Goal: Task Accomplishment & Management: Use online tool/utility

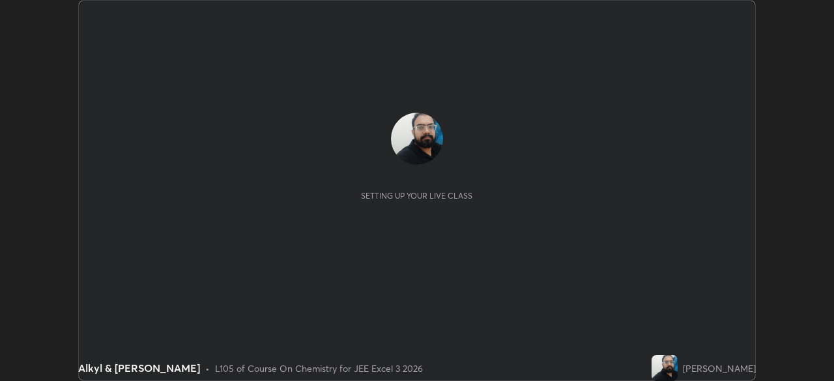
scroll to position [381, 834]
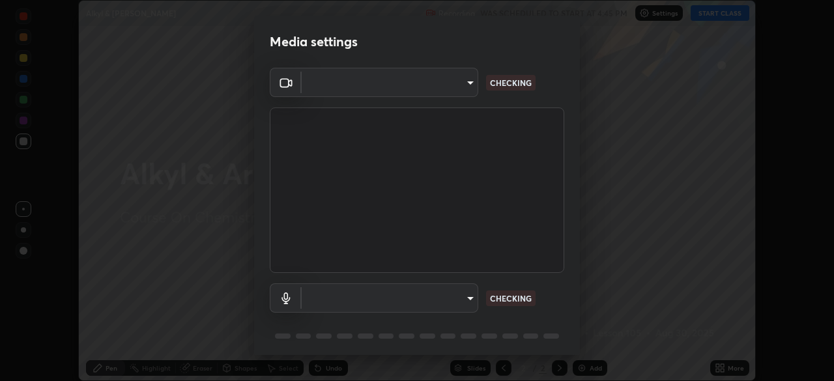
type input "718deecf834a2402e9859888758a2701a1d92989cf10273566d2a6ce3300f65d"
click at [438, 291] on body "Erase all Alkyl & [PERSON_NAME] Recording WAS SCHEDULED TO START AT 4:45 PM Set…" at bounding box center [417, 190] width 834 height 381
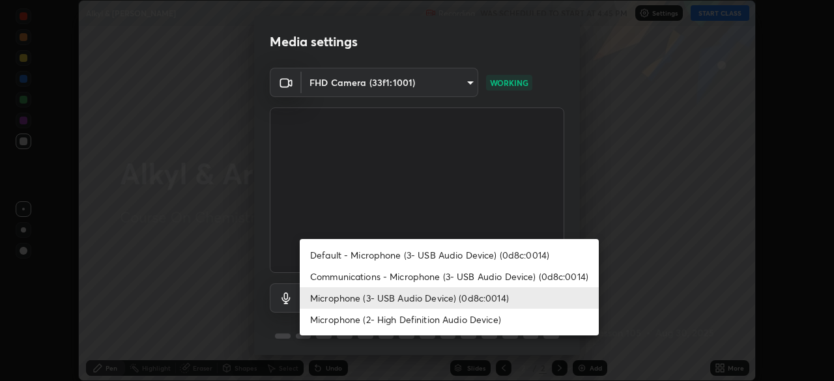
click at [425, 279] on li "Communications - Microphone (3- USB Audio Device) (0d8c:0014)" at bounding box center [449, 277] width 299 height 22
type input "communications"
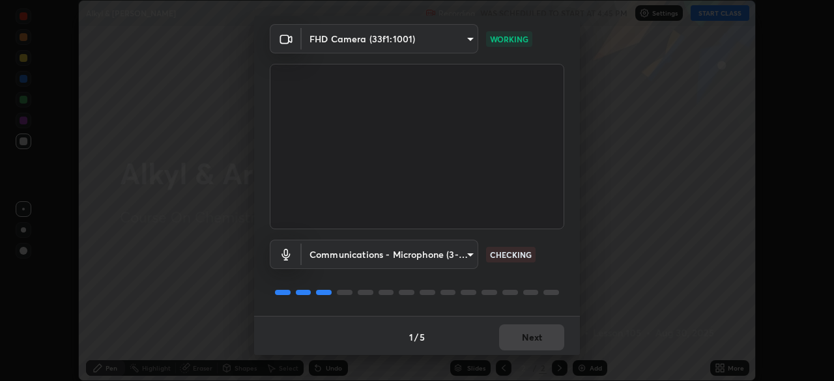
scroll to position [46, 0]
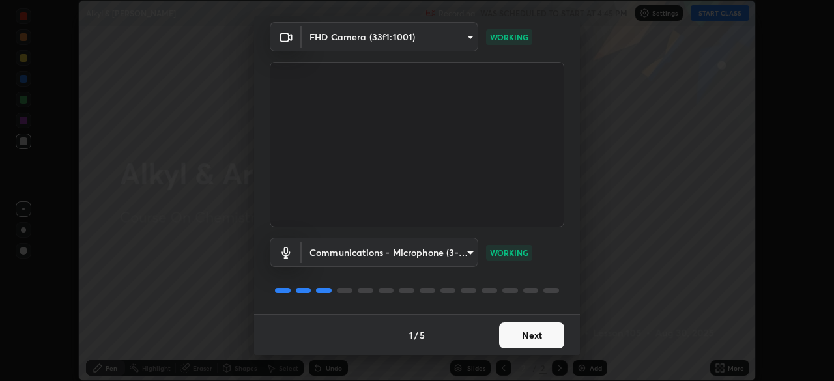
click at [525, 335] on button "Next" at bounding box center [531, 336] width 65 height 26
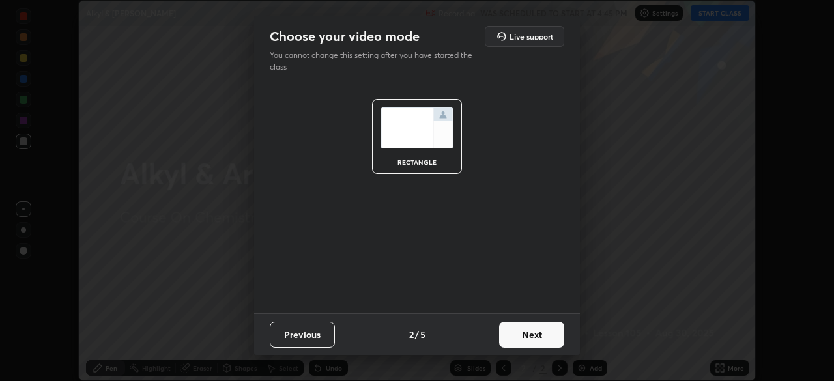
click at [525, 339] on button "Next" at bounding box center [531, 335] width 65 height 26
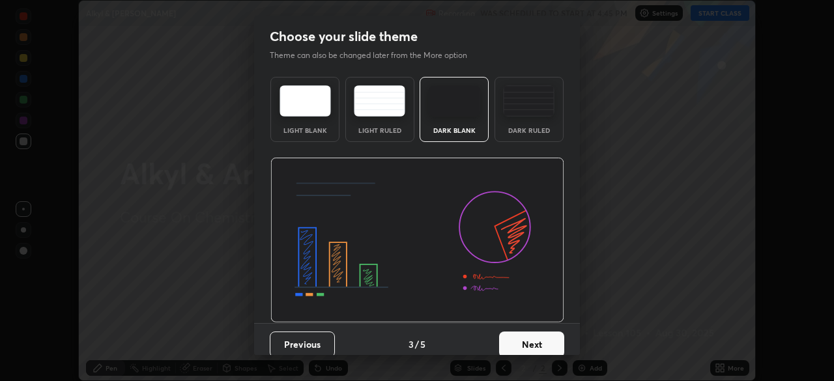
click at [527, 342] on button "Next" at bounding box center [531, 345] width 65 height 26
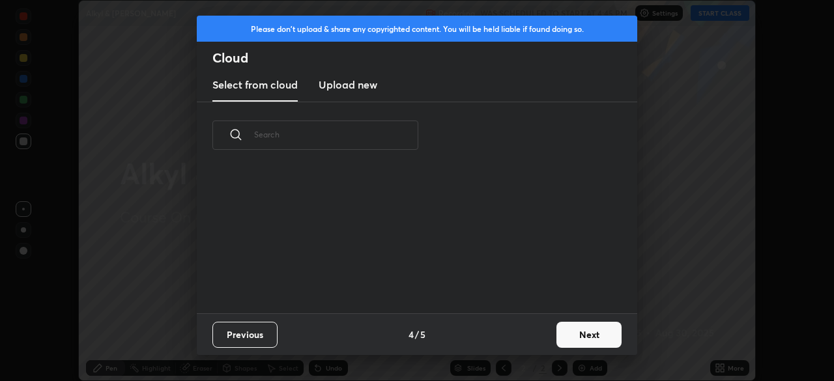
click at [586, 338] on button "Next" at bounding box center [589, 335] width 65 height 26
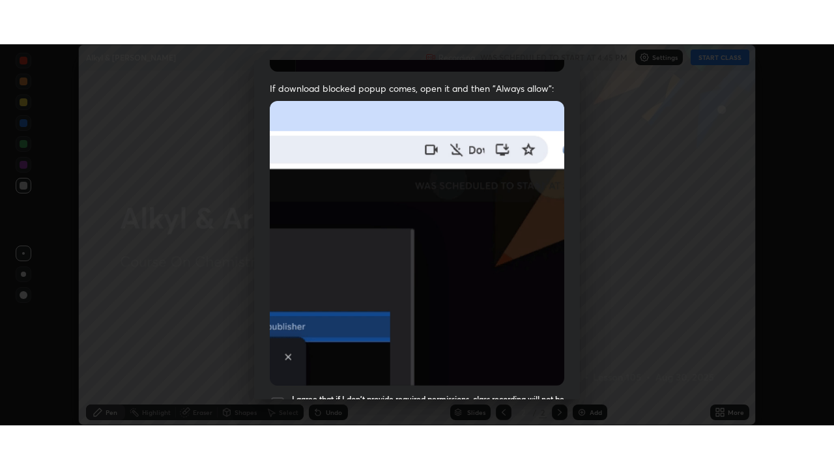
scroll to position [312, 0]
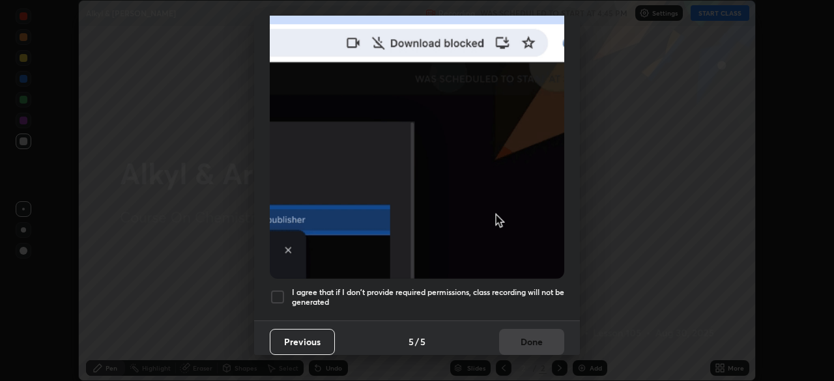
click at [280, 293] on div at bounding box center [278, 297] width 16 height 16
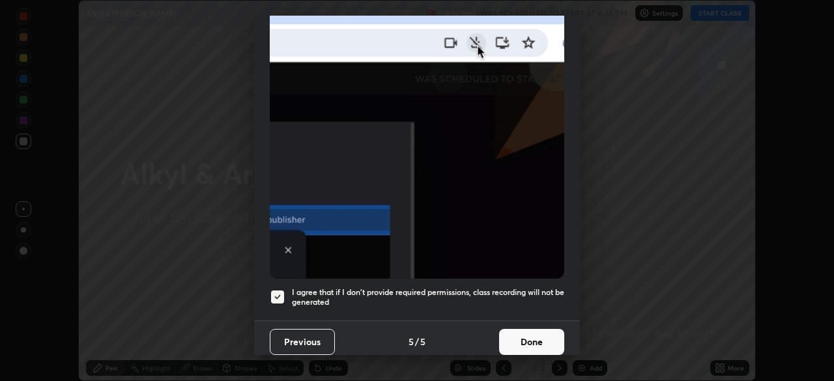
click at [525, 335] on button "Done" at bounding box center [531, 342] width 65 height 26
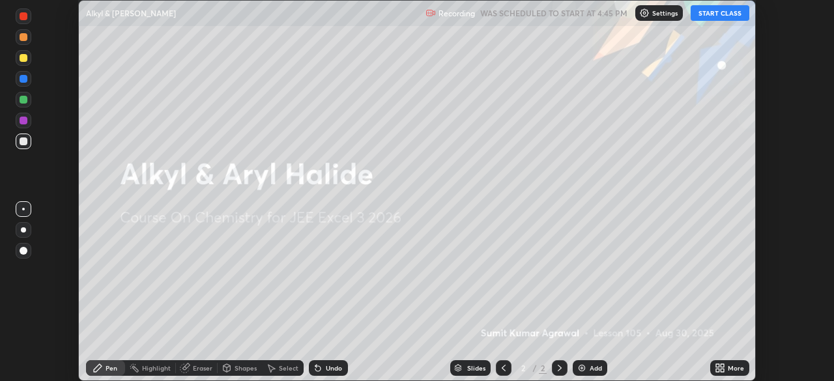
click at [702, 19] on button "START CLASS" at bounding box center [720, 13] width 59 height 16
click at [721, 366] on icon at bounding box center [722, 365] width 3 height 3
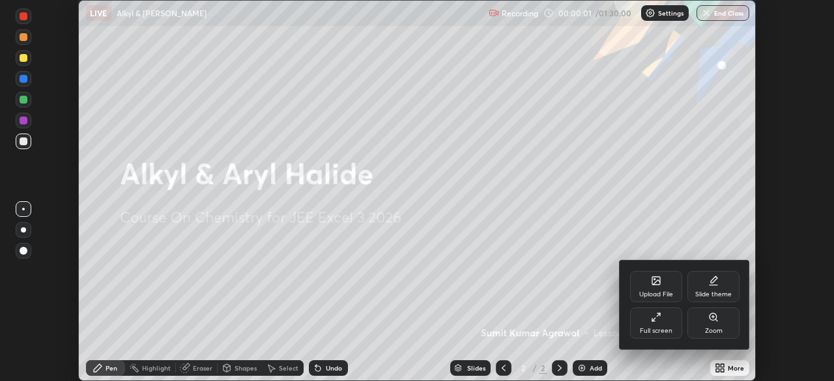
click at [654, 326] on div "Full screen" at bounding box center [656, 323] width 52 height 31
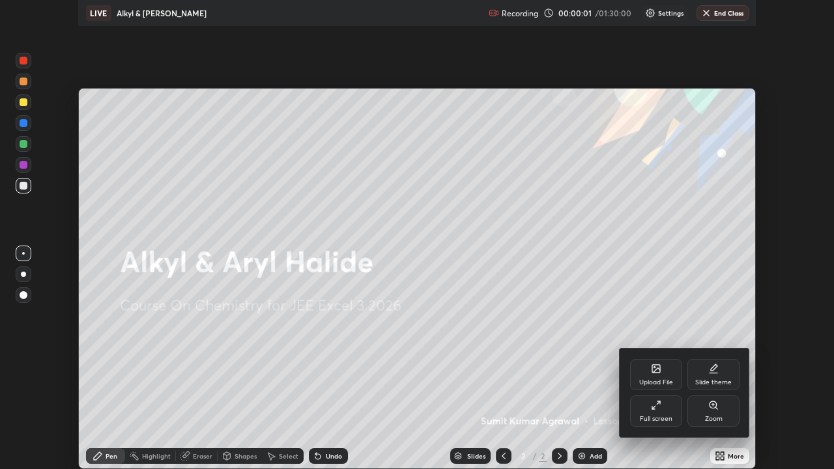
scroll to position [469, 834]
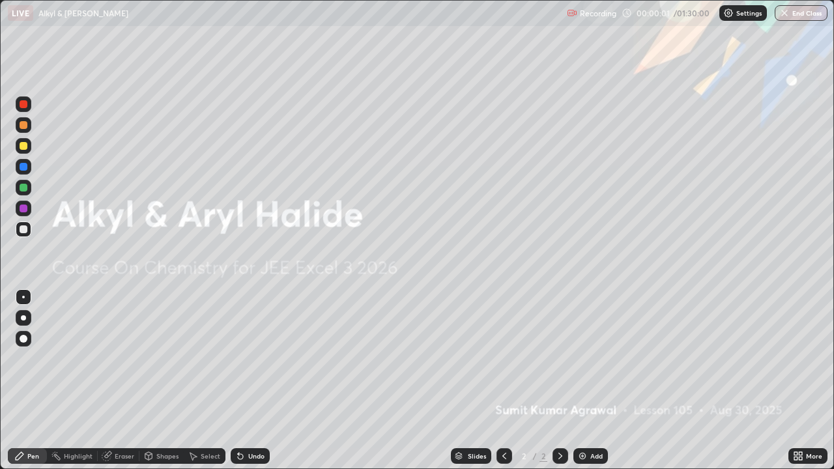
click at [594, 381] on div "Add" at bounding box center [597, 456] width 12 height 7
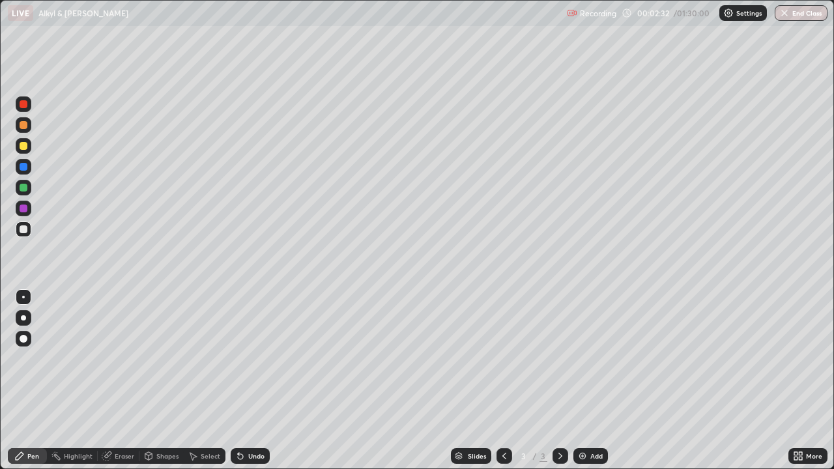
click at [107, 381] on icon at bounding box center [106, 456] width 8 height 8
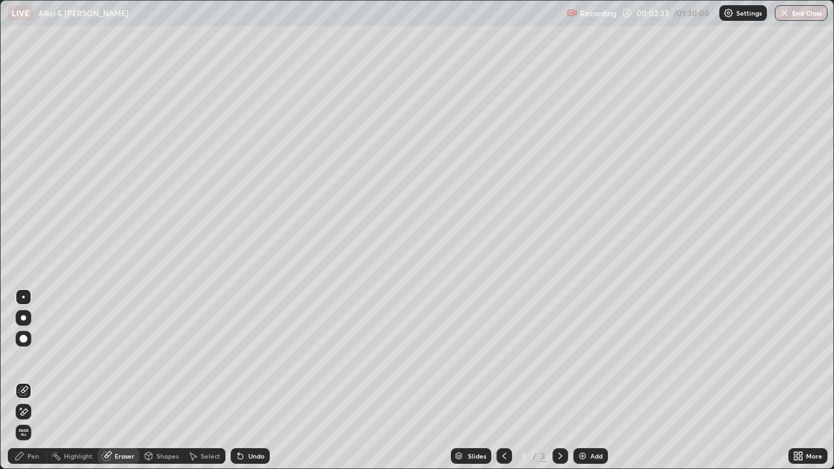
click at [23, 381] on icon at bounding box center [19, 456] width 10 height 10
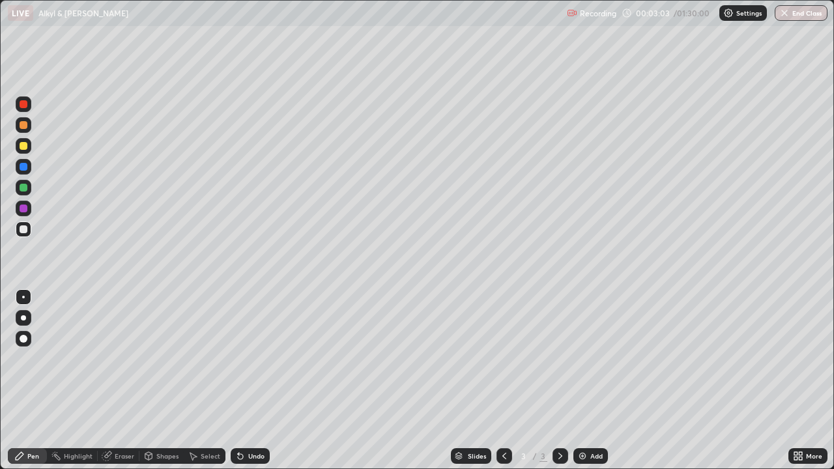
click at [264, 381] on div "Undo" at bounding box center [250, 456] width 39 height 16
click at [588, 381] on div "Add" at bounding box center [591, 456] width 35 height 16
click at [253, 381] on div "Undo" at bounding box center [250, 456] width 39 height 16
click at [257, 381] on div "Undo" at bounding box center [250, 456] width 39 height 16
click at [256, 381] on div "Undo" at bounding box center [250, 456] width 39 height 16
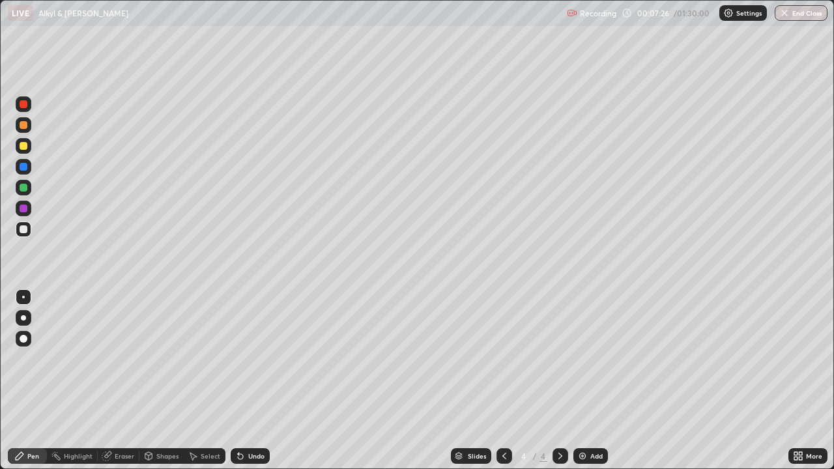
click at [254, 381] on div "Undo" at bounding box center [250, 456] width 39 height 16
click at [265, 381] on div "Undo" at bounding box center [250, 456] width 39 height 16
click at [259, 381] on div "Undo" at bounding box center [250, 456] width 39 height 16
click at [251, 381] on div "Undo" at bounding box center [250, 456] width 39 height 16
click at [110, 381] on icon at bounding box center [106, 456] width 8 height 8
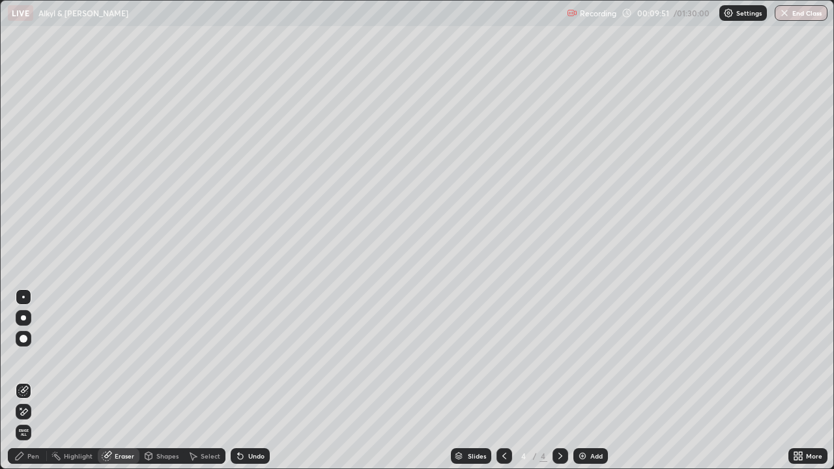
click at [27, 381] on div "Pen" at bounding box center [27, 456] width 39 height 16
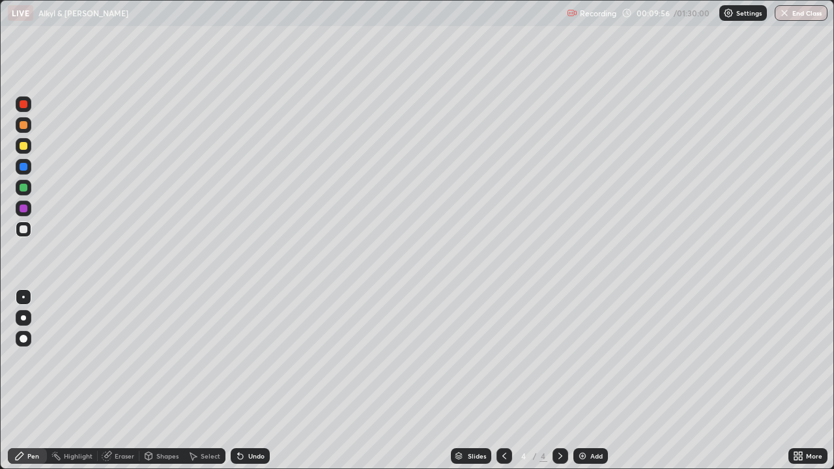
click at [121, 381] on div "Eraser" at bounding box center [125, 456] width 20 height 7
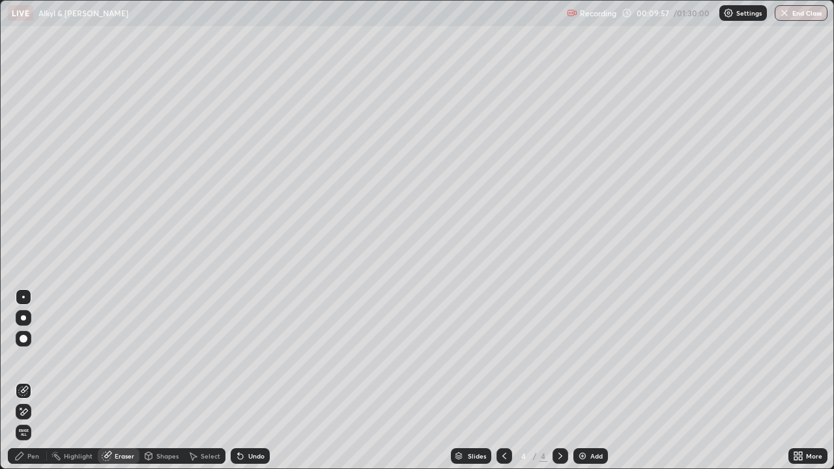
click at [31, 381] on div "Pen" at bounding box center [33, 456] width 12 height 7
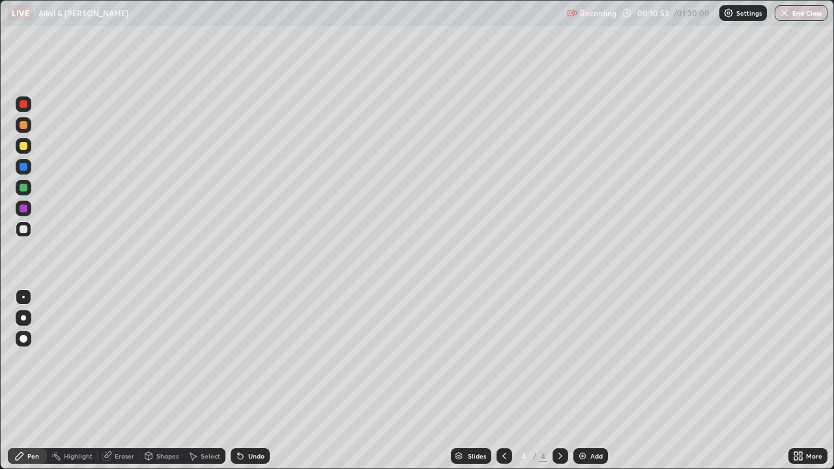
click at [25, 148] on div at bounding box center [24, 146] width 8 height 8
click at [22, 229] on div at bounding box center [24, 230] width 8 height 8
click at [580, 381] on img at bounding box center [583, 456] width 10 height 10
click at [246, 381] on div "Undo" at bounding box center [250, 456] width 39 height 16
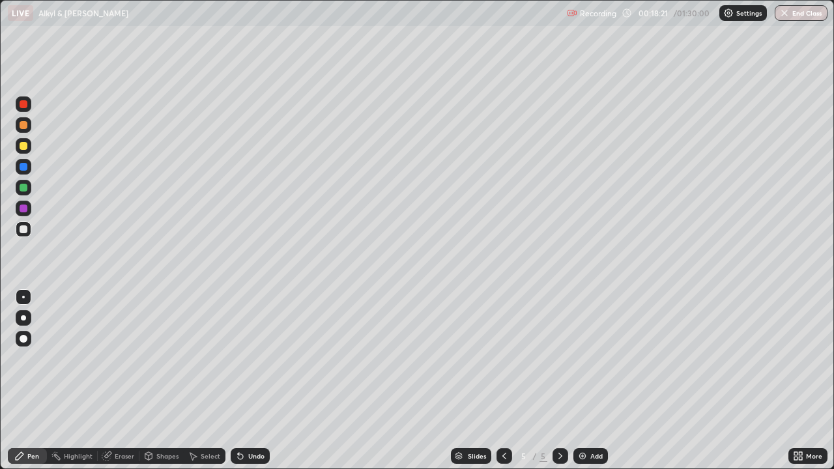
click at [247, 381] on div "Undo" at bounding box center [250, 456] width 39 height 16
click at [503, 381] on icon at bounding box center [504, 456] width 10 height 10
click at [558, 381] on icon at bounding box center [560, 456] width 10 height 10
click at [252, 381] on div "Undo" at bounding box center [250, 456] width 39 height 16
click at [115, 381] on div "Eraser" at bounding box center [119, 456] width 42 height 16
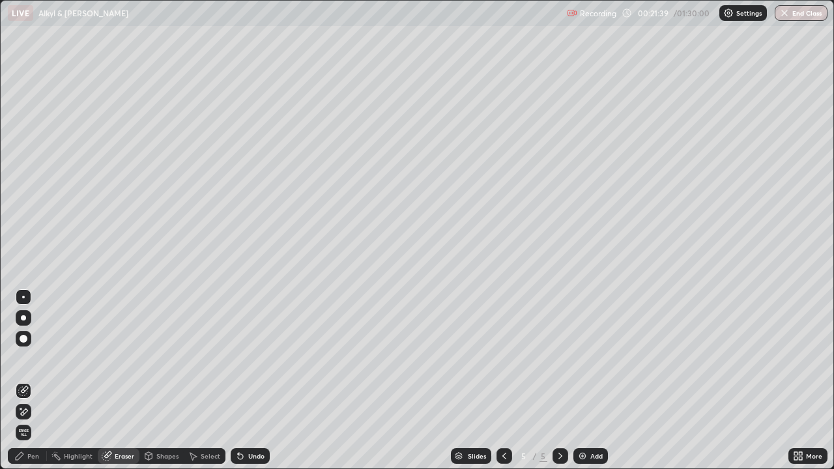
click at [27, 381] on div "Pen" at bounding box center [27, 456] width 39 height 16
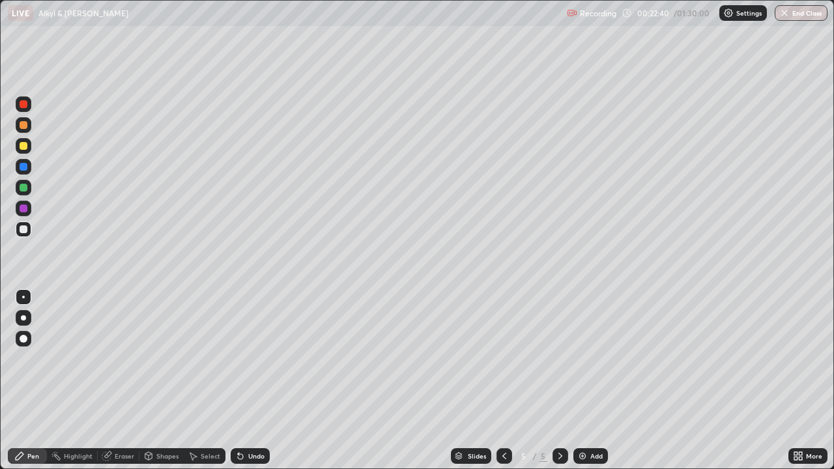
click at [501, 381] on icon at bounding box center [504, 456] width 10 height 10
click at [558, 381] on icon at bounding box center [560, 456] width 10 height 10
click at [587, 381] on div "Add" at bounding box center [591, 456] width 35 height 16
click at [126, 381] on div "Eraser" at bounding box center [119, 456] width 42 height 16
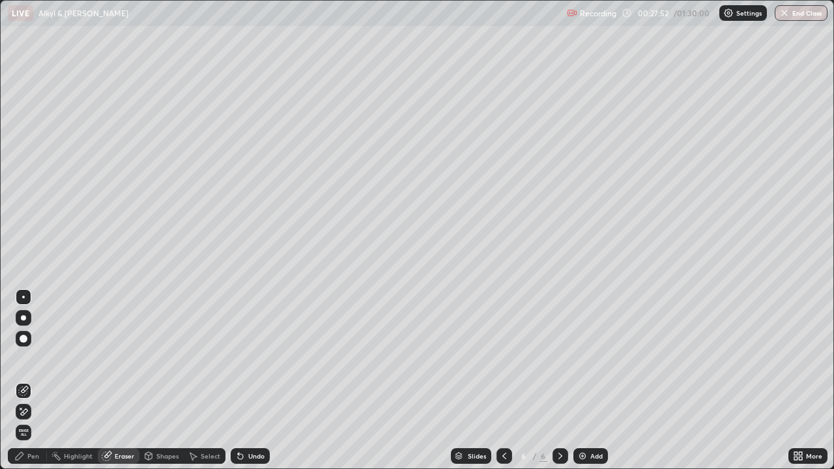
click at [37, 381] on div "Pen" at bounding box center [33, 456] width 12 height 7
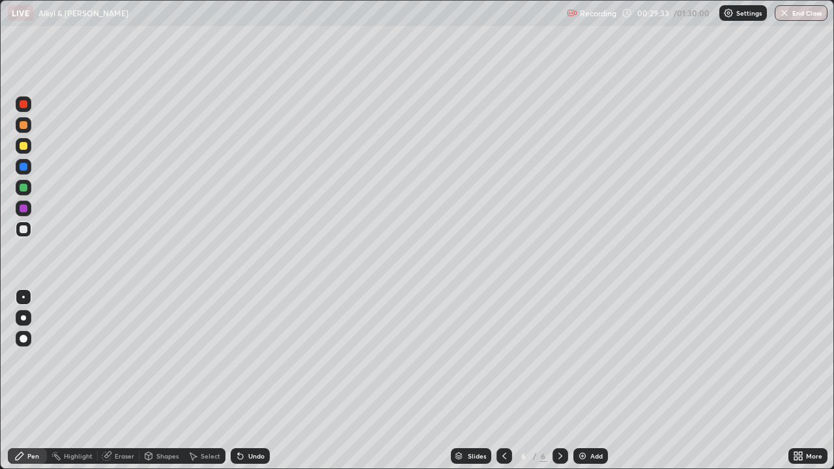
click at [124, 381] on div "Eraser" at bounding box center [125, 456] width 20 height 7
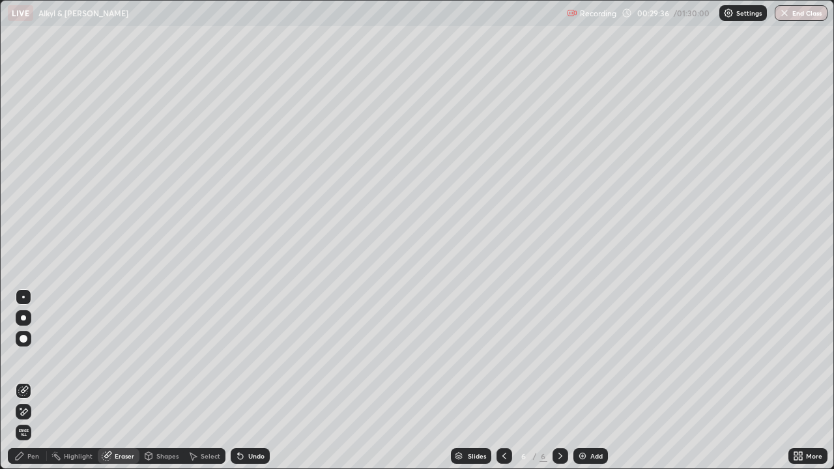
click at [39, 381] on div "Pen" at bounding box center [27, 456] width 39 height 16
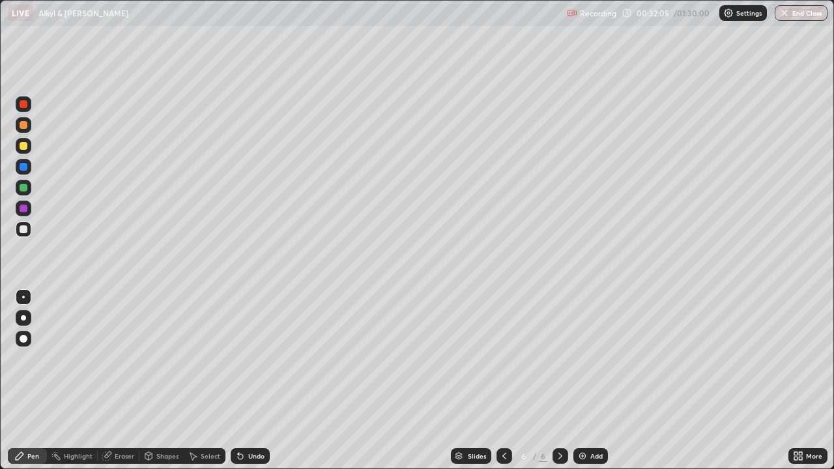
click at [254, 381] on div "Undo" at bounding box center [256, 456] width 16 height 7
click at [251, 381] on div "Undo" at bounding box center [256, 456] width 16 height 7
click at [585, 381] on img at bounding box center [583, 456] width 10 height 10
click at [244, 381] on div "Undo" at bounding box center [250, 456] width 39 height 16
click at [245, 381] on div "Undo" at bounding box center [250, 456] width 39 height 16
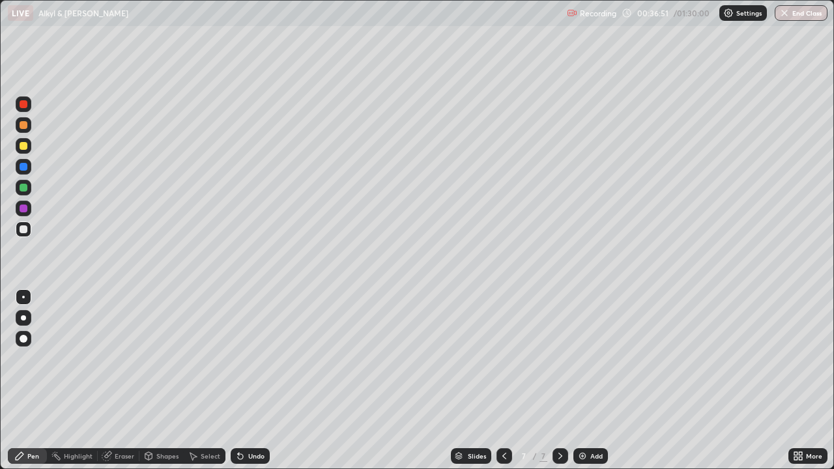
click at [245, 381] on div "Undo" at bounding box center [250, 456] width 39 height 16
click at [248, 381] on div "Undo" at bounding box center [256, 456] width 16 height 7
click at [249, 381] on div "Undo" at bounding box center [256, 456] width 16 height 7
click at [250, 381] on div "Undo" at bounding box center [256, 456] width 16 height 7
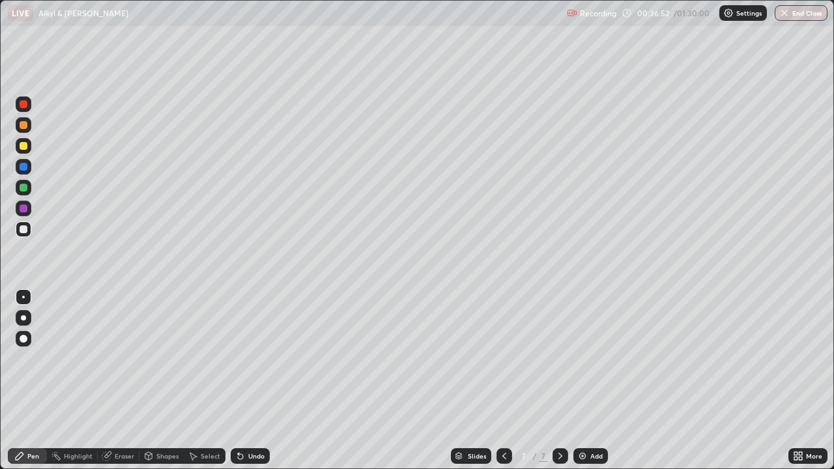
click at [253, 381] on div "Undo" at bounding box center [250, 456] width 39 height 16
click at [248, 381] on div "Undo" at bounding box center [250, 456] width 39 height 16
click at [248, 381] on div "Undo" at bounding box center [256, 456] width 16 height 7
click at [587, 381] on div "Add" at bounding box center [591, 456] width 35 height 16
click at [503, 381] on icon at bounding box center [504, 456] width 10 height 10
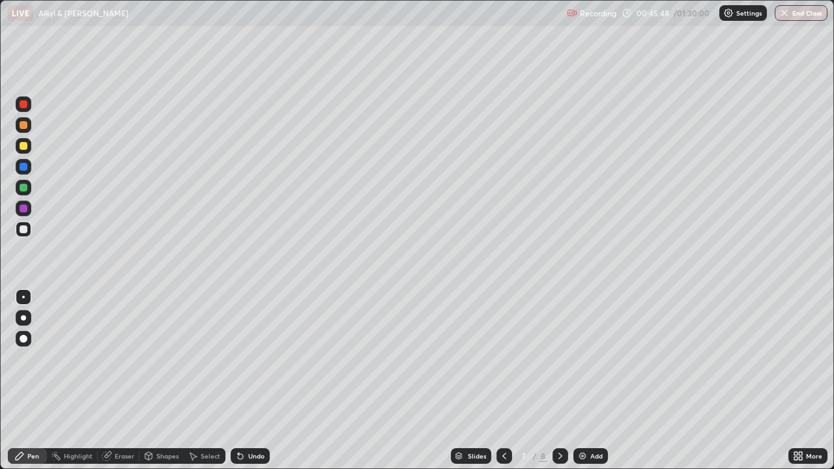
click at [503, 381] on icon at bounding box center [504, 456] width 10 height 10
click at [505, 381] on icon at bounding box center [504, 456] width 10 height 10
click at [557, 381] on icon at bounding box center [560, 456] width 10 height 10
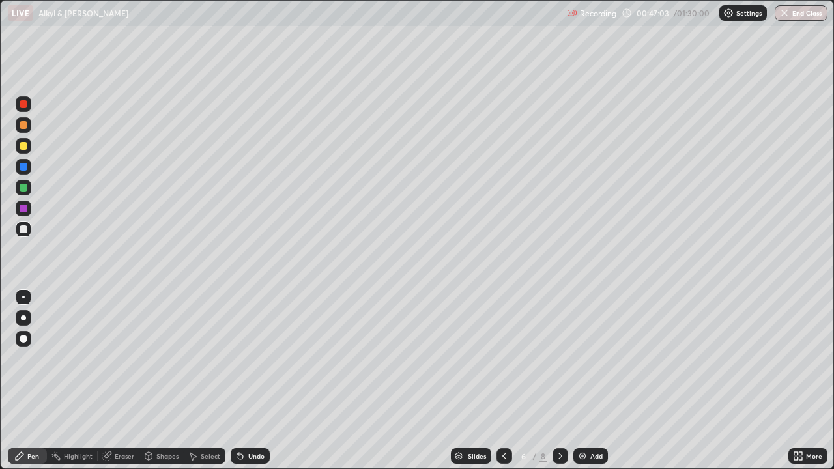
click at [557, 381] on icon at bounding box center [560, 456] width 10 height 10
click at [555, 381] on div at bounding box center [561, 456] width 16 height 16
click at [553, 381] on div at bounding box center [561, 456] width 16 height 16
click at [559, 381] on icon at bounding box center [560, 456] width 10 height 10
click at [557, 381] on icon at bounding box center [560, 456] width 10 height 10
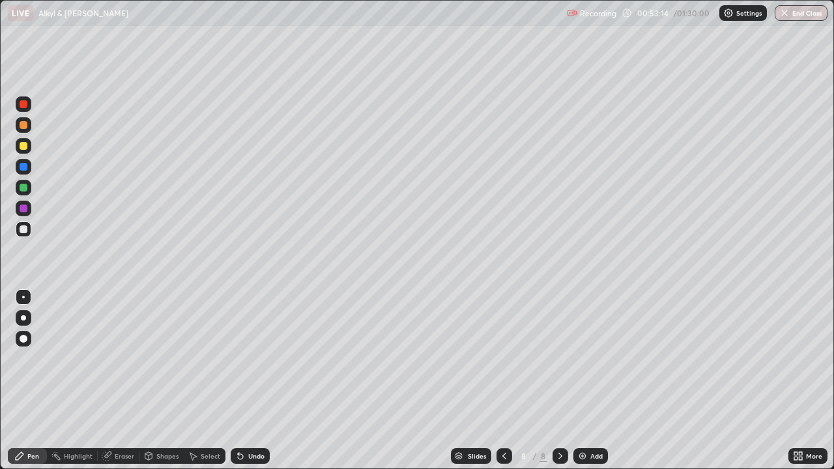
click at [591, 381] on div "Add" at bounding box center [597, 456] width 12 height 7
click at [252, 381] on div "Undo" at bounding box center [256, 456] width 16 height 7
click at [246, 381] on div "Undo" at bounding box center [250, 456] width 39 height 16
click at [248, 381] on div "Undo" at bounding box center [250, 456] width 39 height 16
click at [587, 381] on div "Add" at bounding box center [591, 456] width 35 height 16
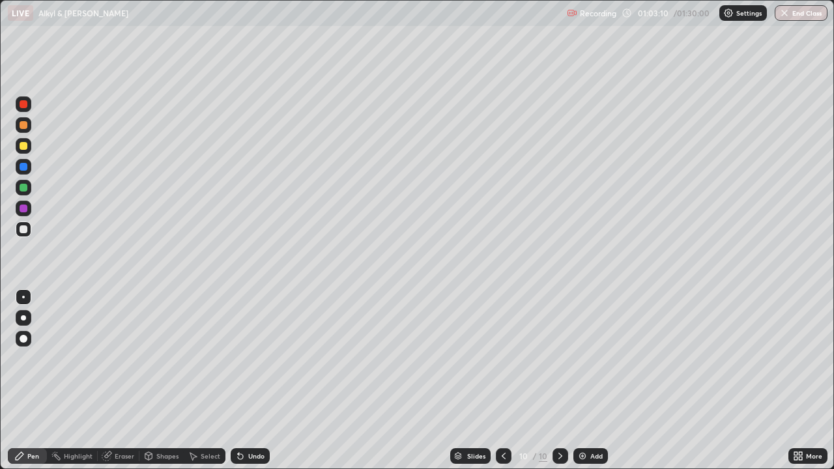
click at [130, 381] on div "Eraser" at bounding box center [125, 456] width 20 height 7
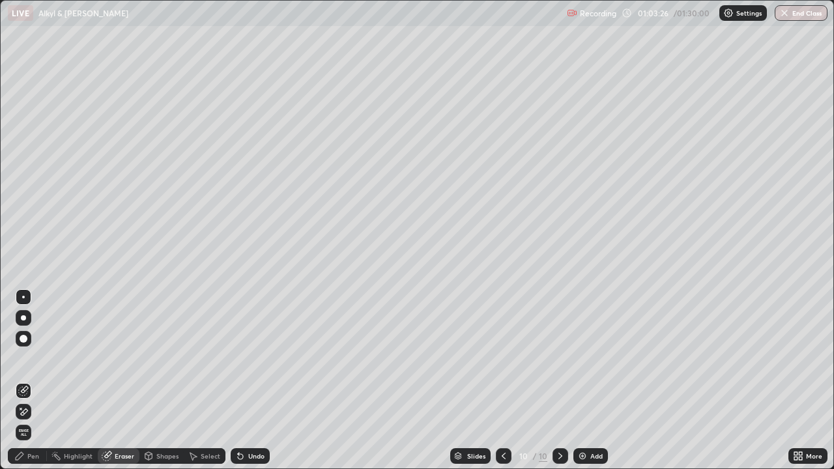
click at [34, 381] on div "Pen" at bounding box center [33, 456] width 12 height 7
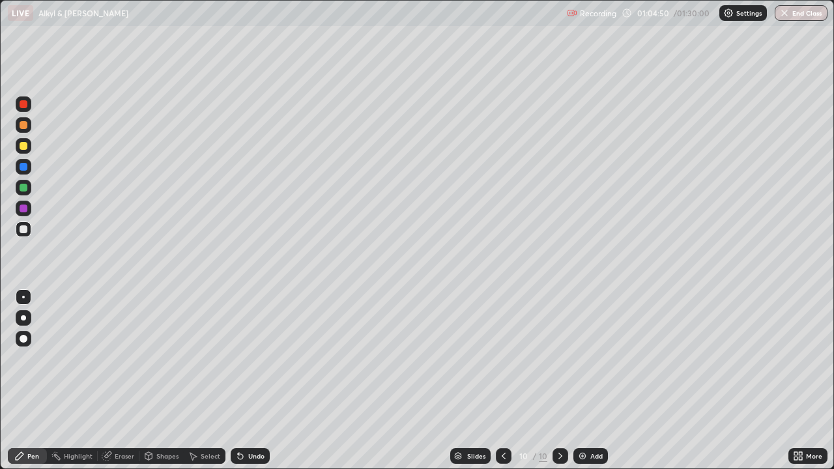
click at [582, 381] on img at bounding box center [583, 456] width 10 height 10
click at [121, 381] on div "Eraser" at bounding box center [119, 456] width 42 height 16
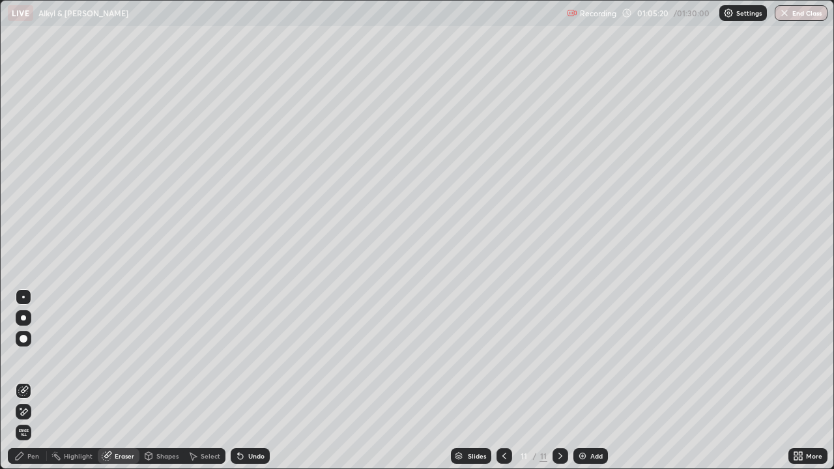
click at [26, 381] on div "Pen" at bounding box center [27, 456] width 39 height 16
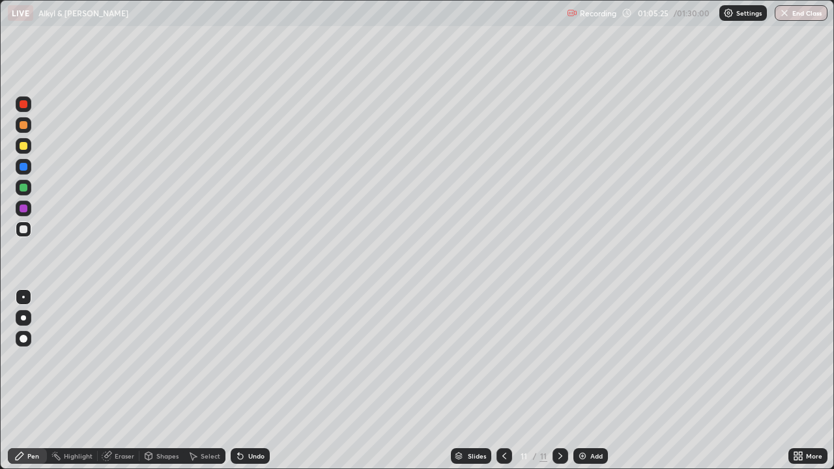
click at [123, 381] on div "Eraser" at bounding box center [119, 456] width 42 height 16
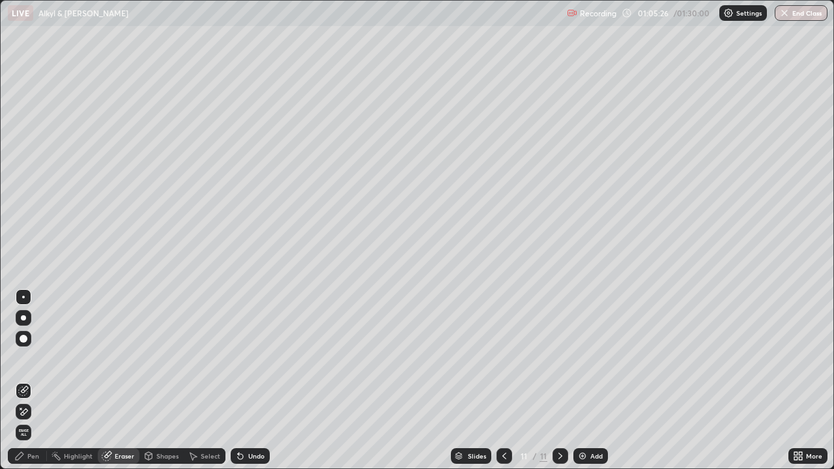
click at [28, 381] on div "Pen" at bounding box center [33, 456] width 12 height 7
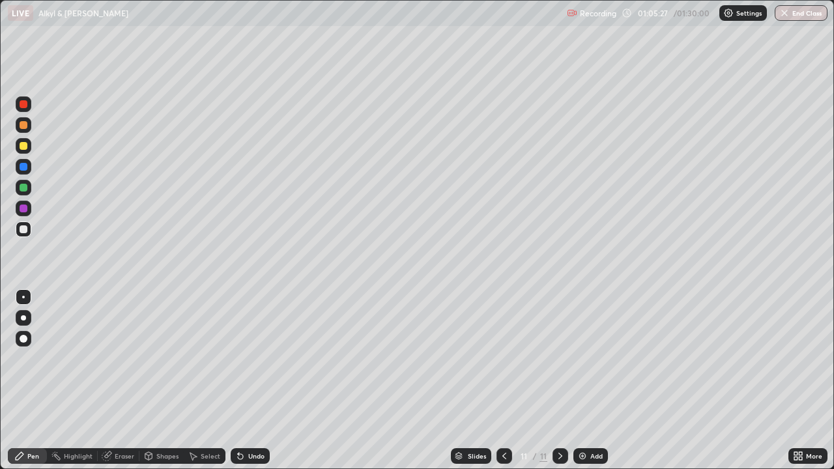
click at [497, 381] on div at bounding box center [505, 456] width 16 height 26
click at [559, 381] on icon at bounding box center [560, 456] width 10 height 10
click at [111, 381] on div "Eraser" at bounding box center [119, 456] width 42 height 16
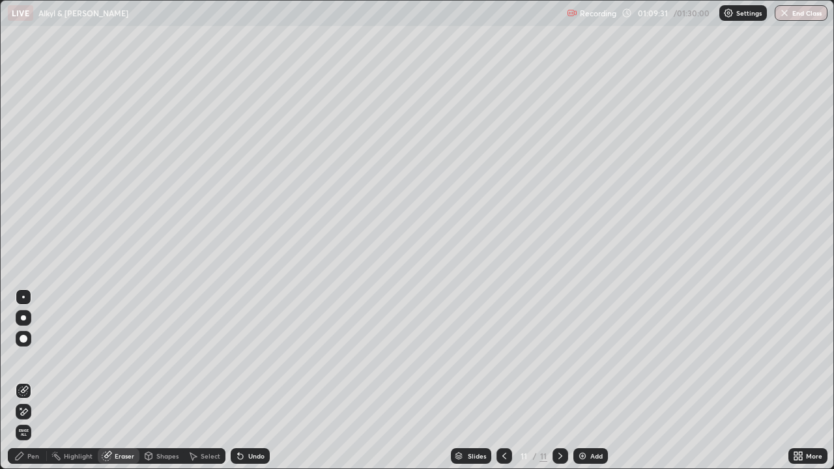
click at [27, 381] on div "Pen" at bounding box center [27, 456] width 39 height 16
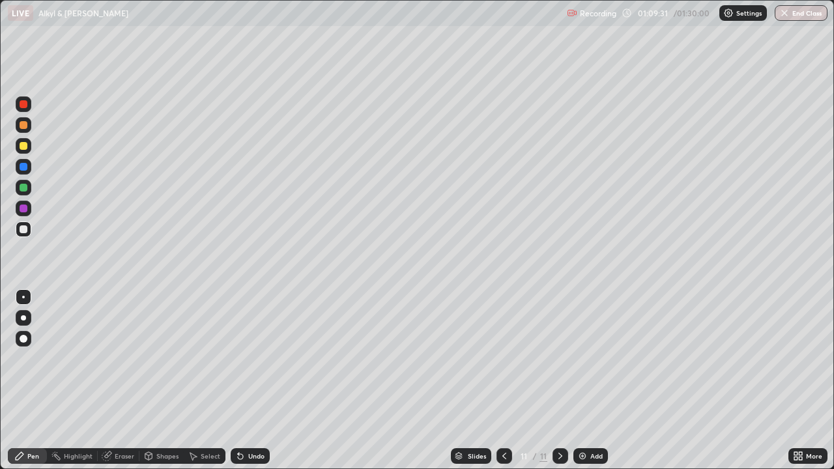
click at [32, 381] on div "Pen" at bounding box center [27, 456] width 39 height 16
click at [256, 381] on div "Undo" at bounding box center [250, 456] width 39 height 16
click at [252, 381] on div "Undo" at bounding box center [250, 456] width 39 height 16
click at [589, 381] on div "Add" at bounding box center [591, 456] width 35 height 16
click at [121, 381] on div "Eraser" at bounding box center [125, 456] width 20 height 7
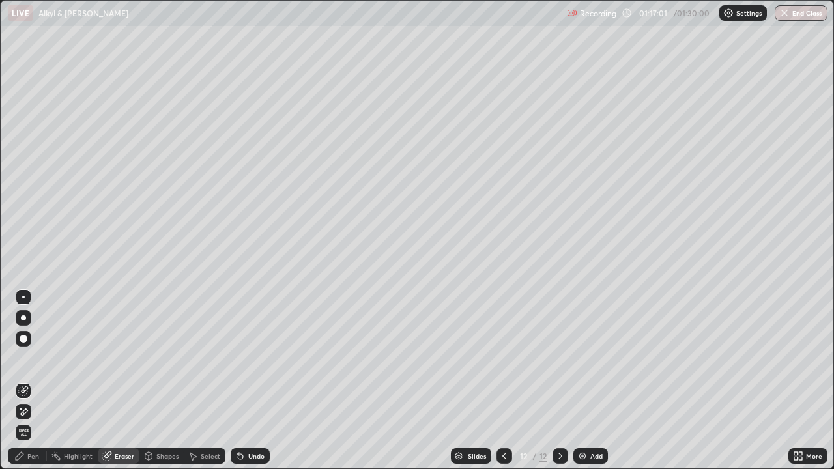
click at [28, 381] on div "Pen" at bounding box center [33, 456] width 12 height 7
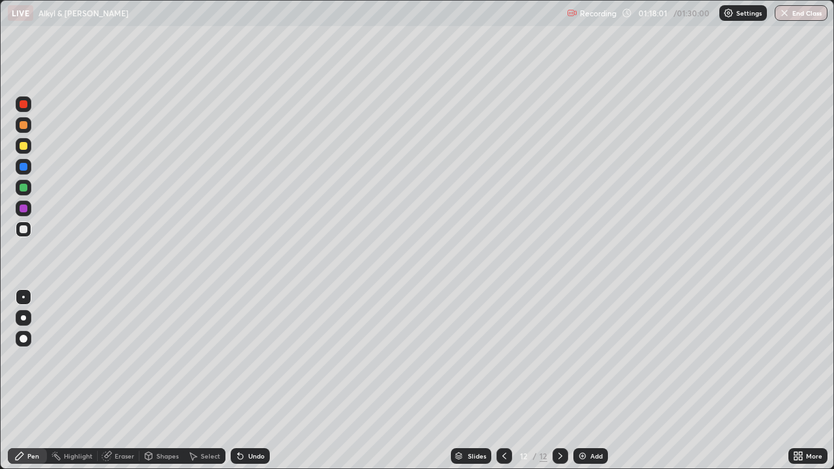
click at [250, 381] on div "Undo" at bounding box center [250, 456] width 39 height 16
click at [244, 381] on div "Undo" at bounding box center [250, 456] width 39 height 16
click at [239, 381] on icon at bounding box center [240, 456] width 5 height 5
click at [244, 381] on div "Undo" at bounding box center [250, 456] width 39 height 16
click at [248, 381] on div "Undo" at bounding box center [250, 456] width 39 height 16
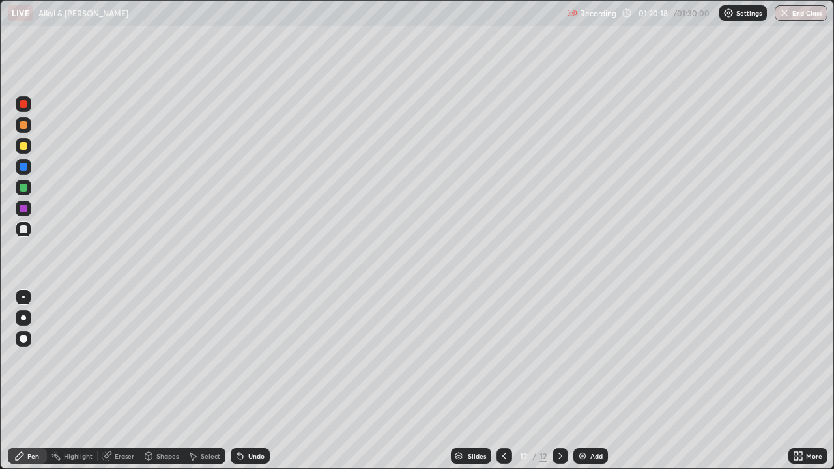
click at [256, 381] on div "Undo" at bounding box center [250, 456] width 39 height 16
click at [257, 381] on div "Undo" at bounding box center [256, 456] width 16 height 7
click at [256, 381] on div "Undo" at bounding box center [256, 456] width 16 height 7
click at [257, 381] on div "Undo" at bounding box center [256, 456] width 16 height 7
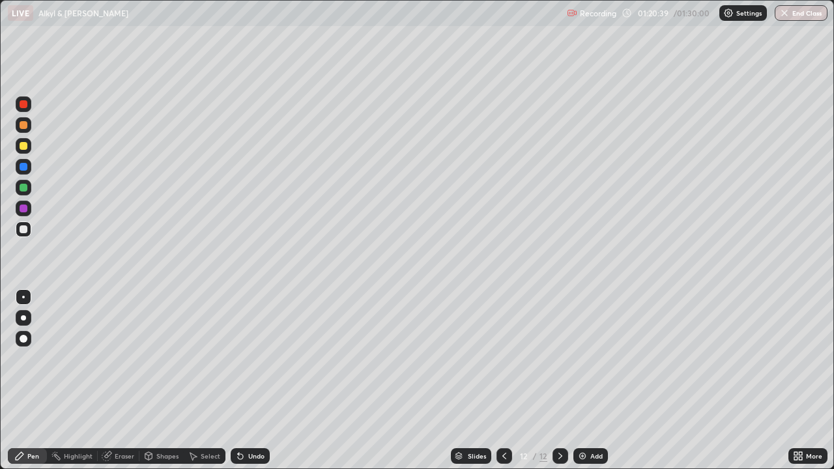
click at [258, 381] on div "Undo" at bounding box center [250, 456] width 39 height 16
click at [253, 381] on div "Undo" at bounding box center [256, 456] width 16 height 7
click at [250, 381] on div "Undo" at bounding box center [256, 456] width 16 height 7
click at [248, 381] on div "Undo" at bounding box center [256, 456] width 16 height 7
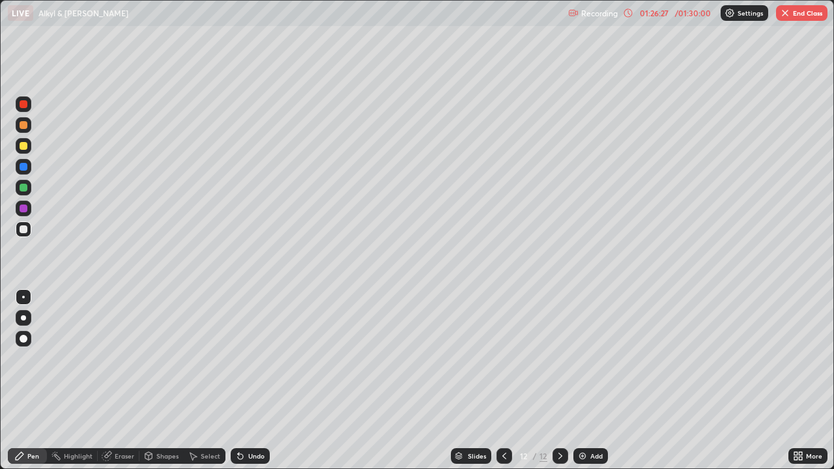
click at [804, 18] on button "End Class" at bounding box center [801, 13] width 51 height 16
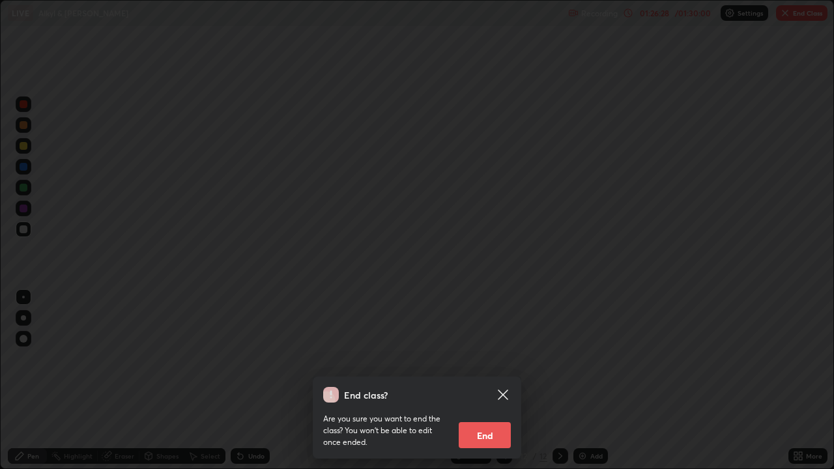
click at [486, 381] on button "End" at bounding box center [485, 435] width 52 height 26
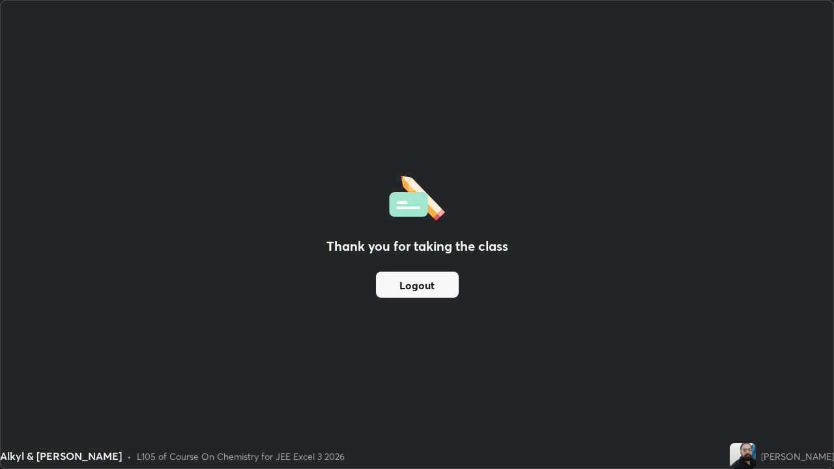
click at [430, 277] on button "Logout" at bounding box center [417, 285] width 83 height 26
